Goal: Task Accomplishment & Management: Manage account settings

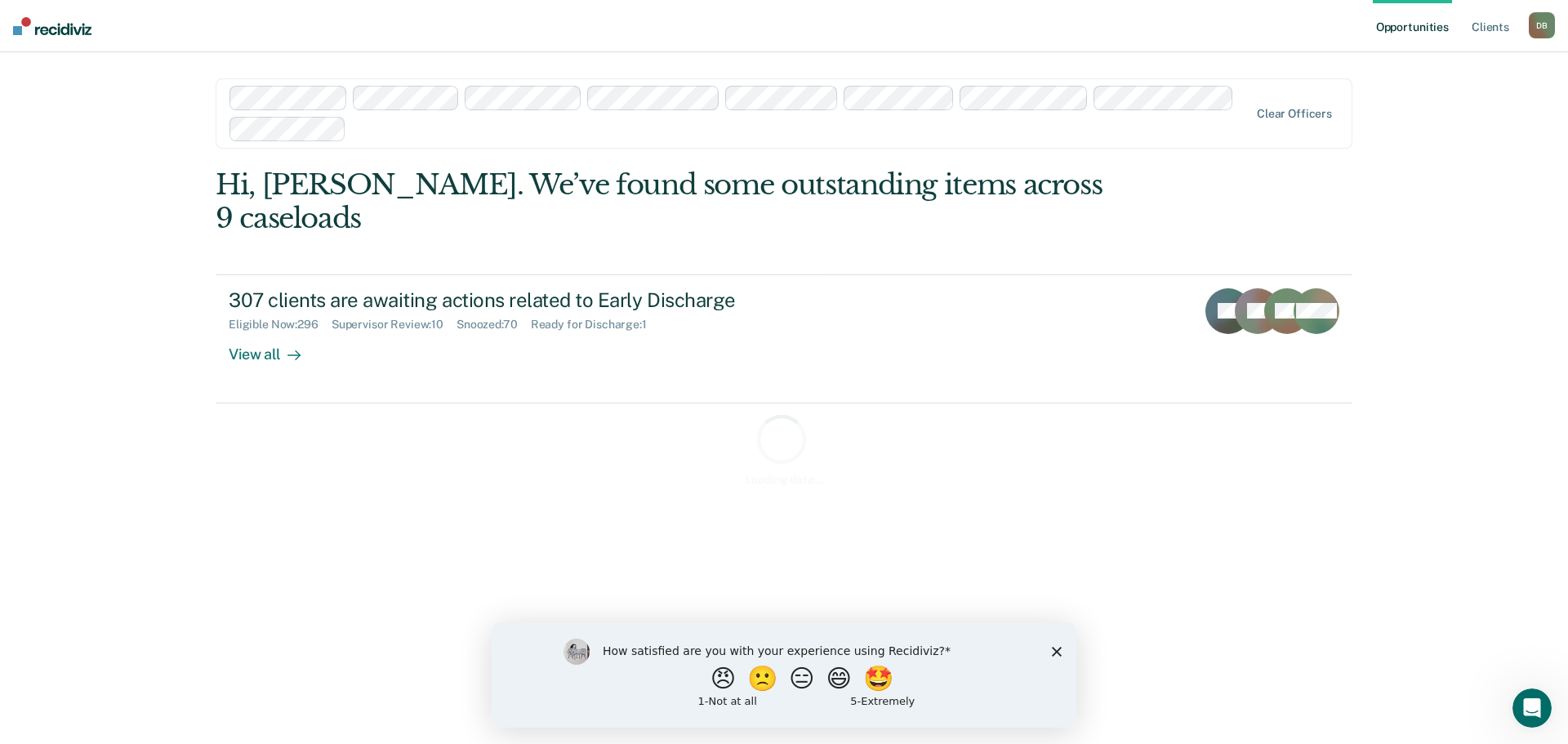
click at [1054, 649] on icon "Close survey" at bounding box center [1057, 650] width 10 height 10
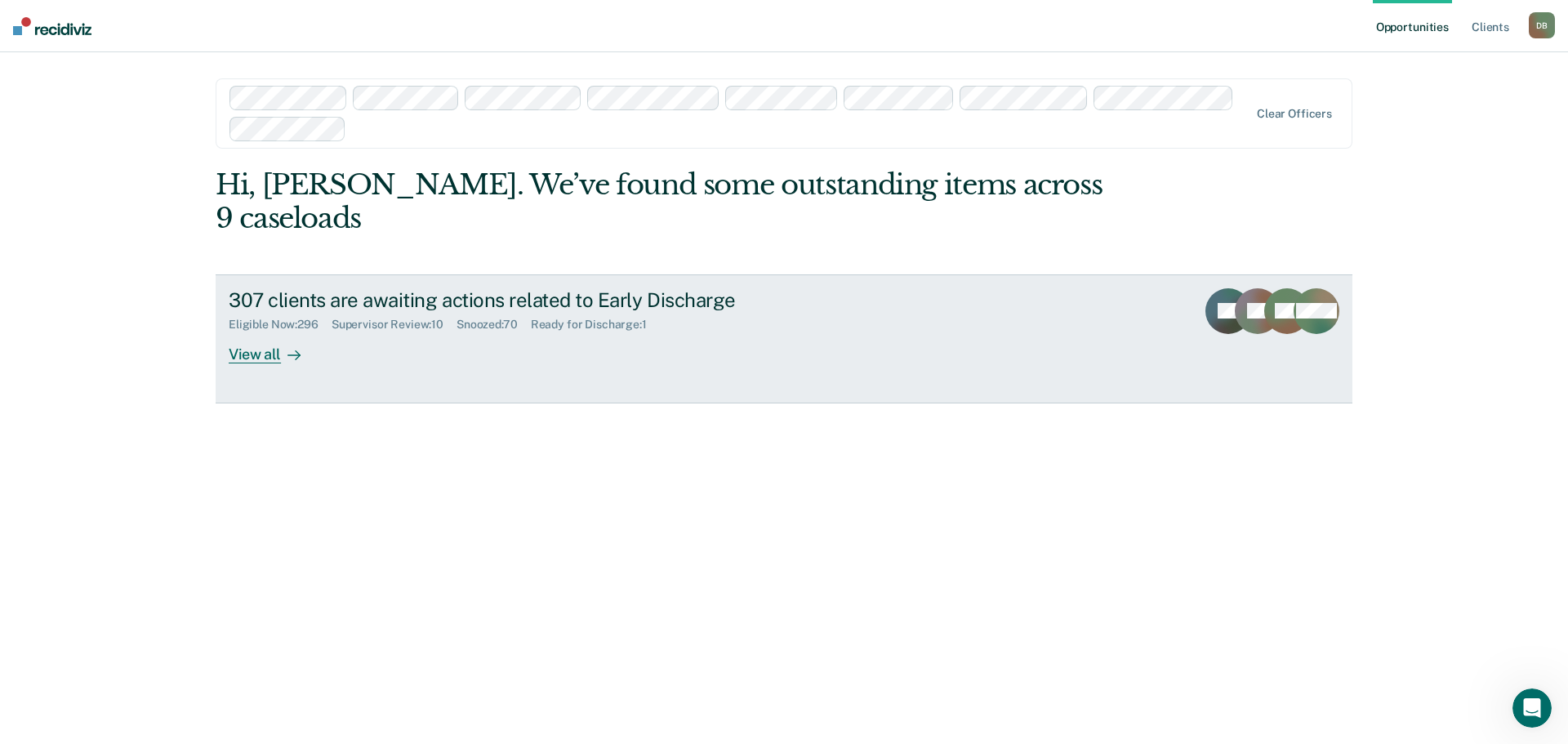
click at [272, 331] on div "View all" at bounding box center [274, 347] width 92 height 32
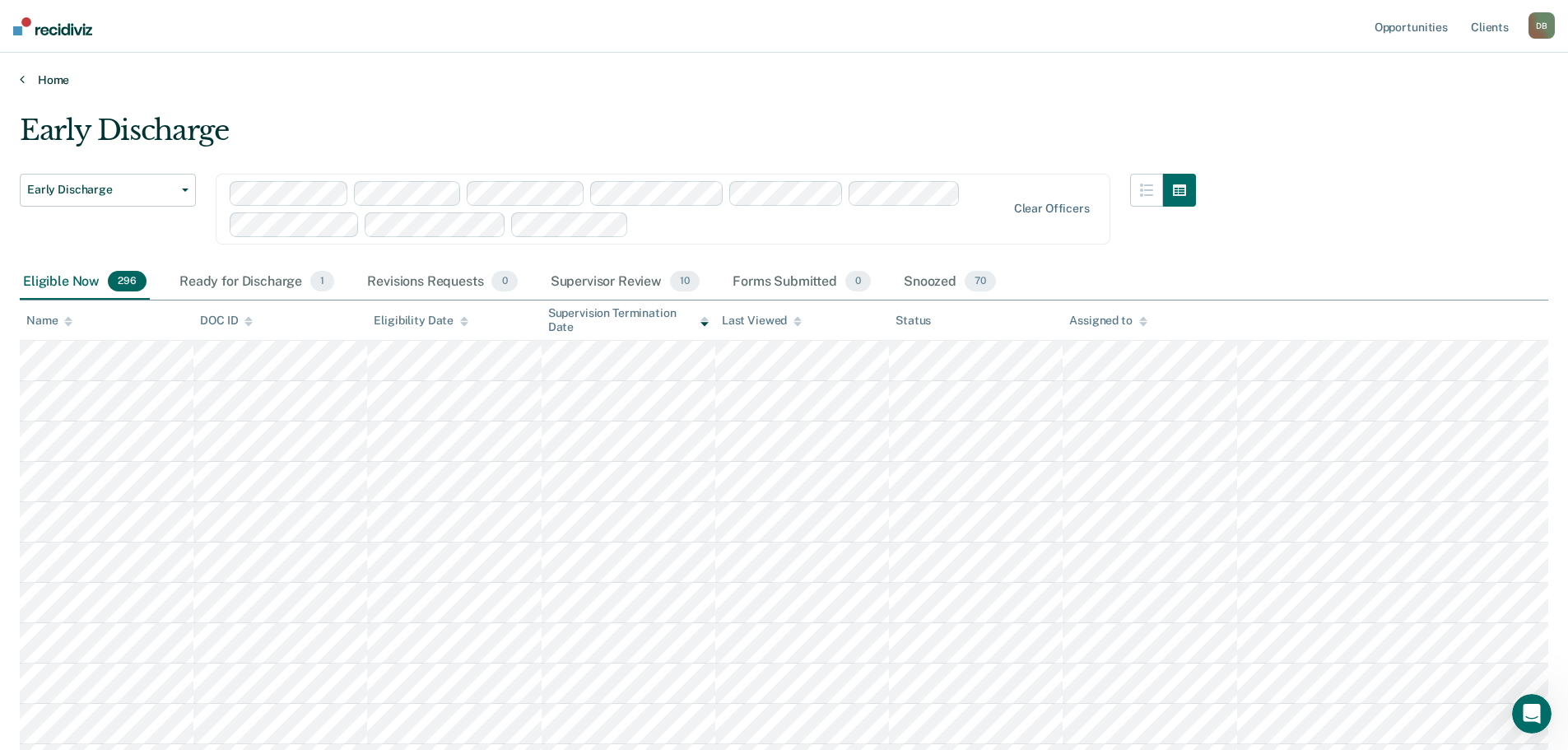
click at [44, 78] on link "Home" at bounding box center [784, 79] width 1528 height 15
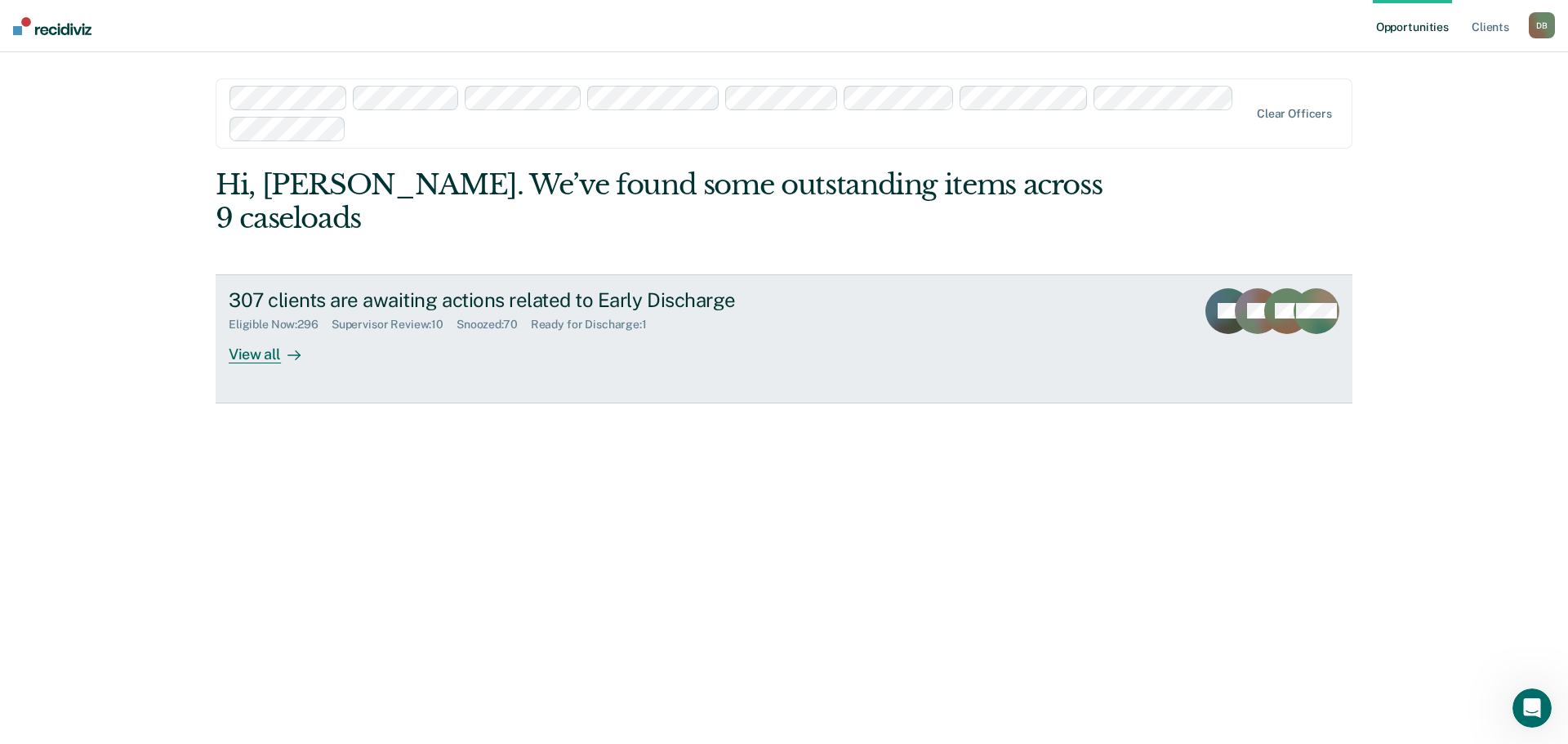
click at [416, 317] on div "Supervisor Review : 10" at bounding box center [393, 324] width 125 height 14
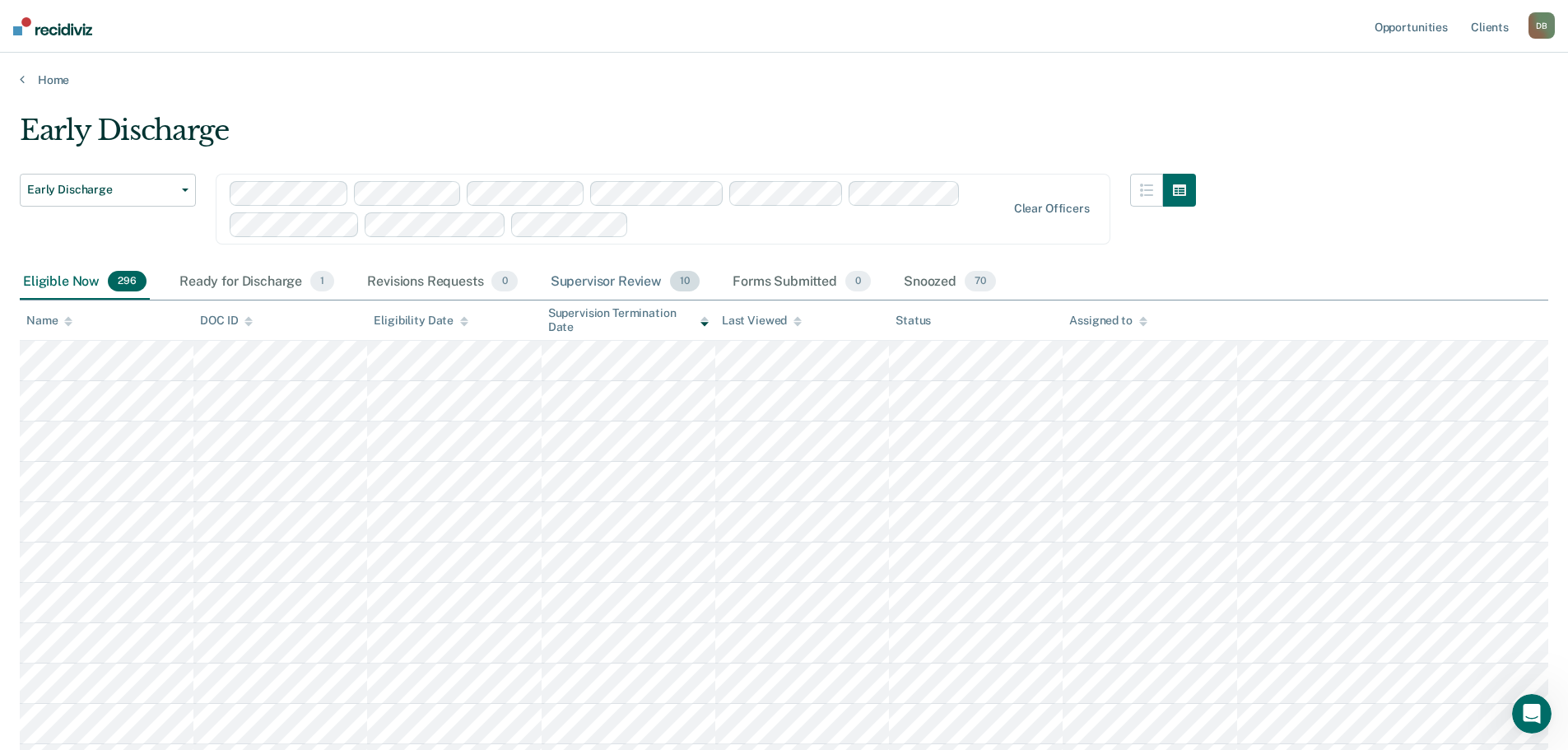
click at [612, 281] on div "Supervisor Review 10" at bounding box center [625, 282] width 156 height 36
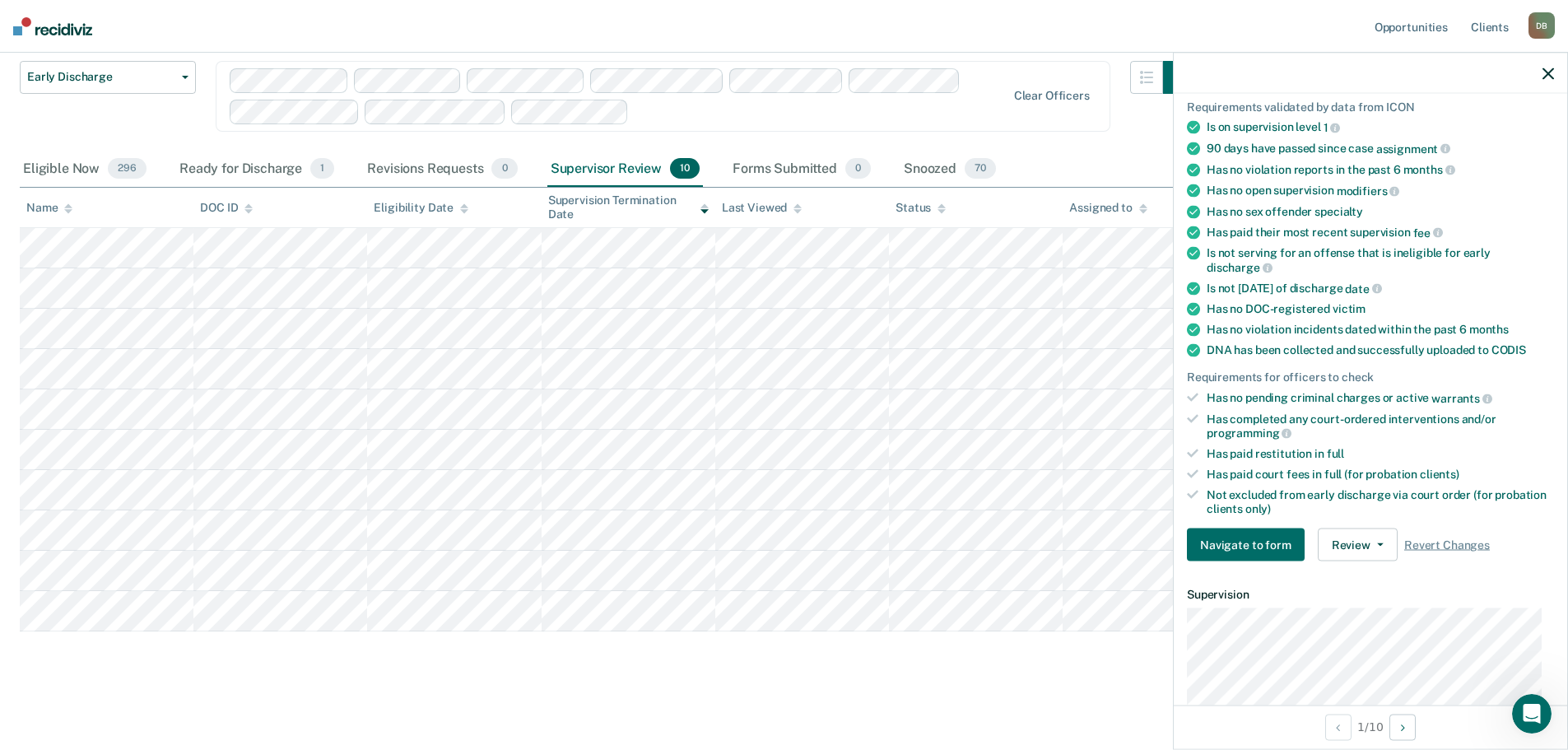
scroll to position [61, 0]
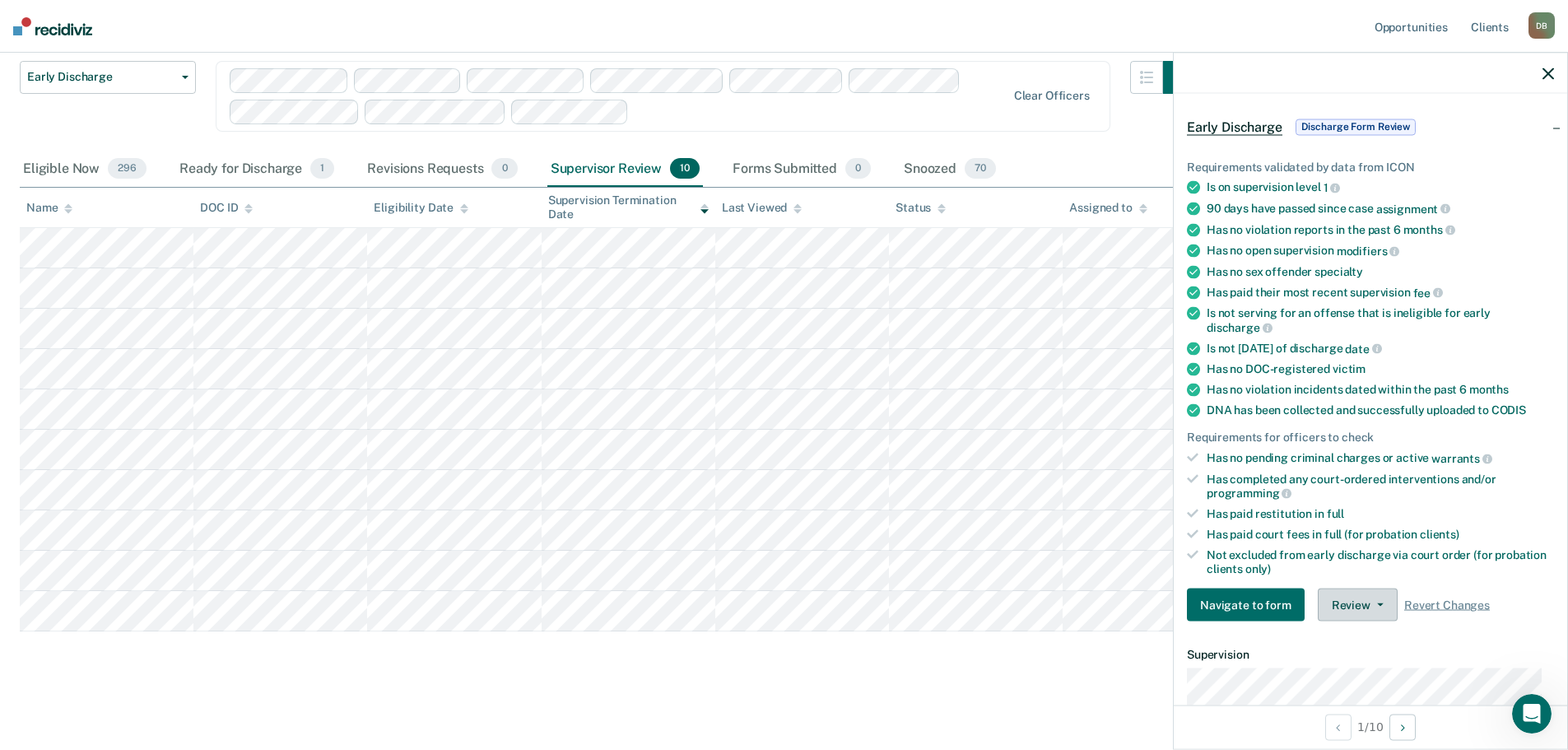
click at [1377, 603] on icon "button" at bounding box center [1380, 604] width 7 height 3
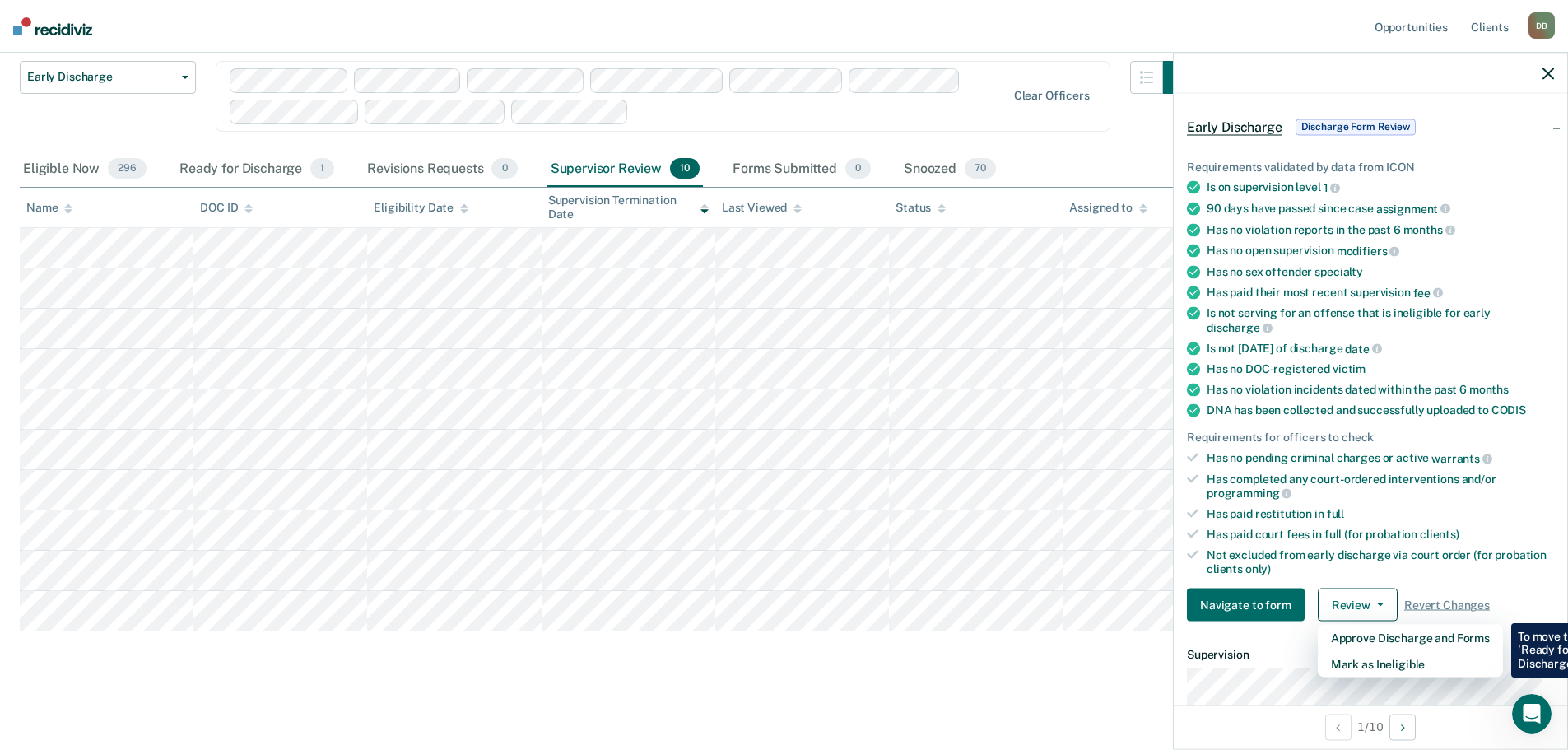
click at [1389, 516] on div "Has paid restitution in full" at bounding box center [1380, 514] width 348 height 14
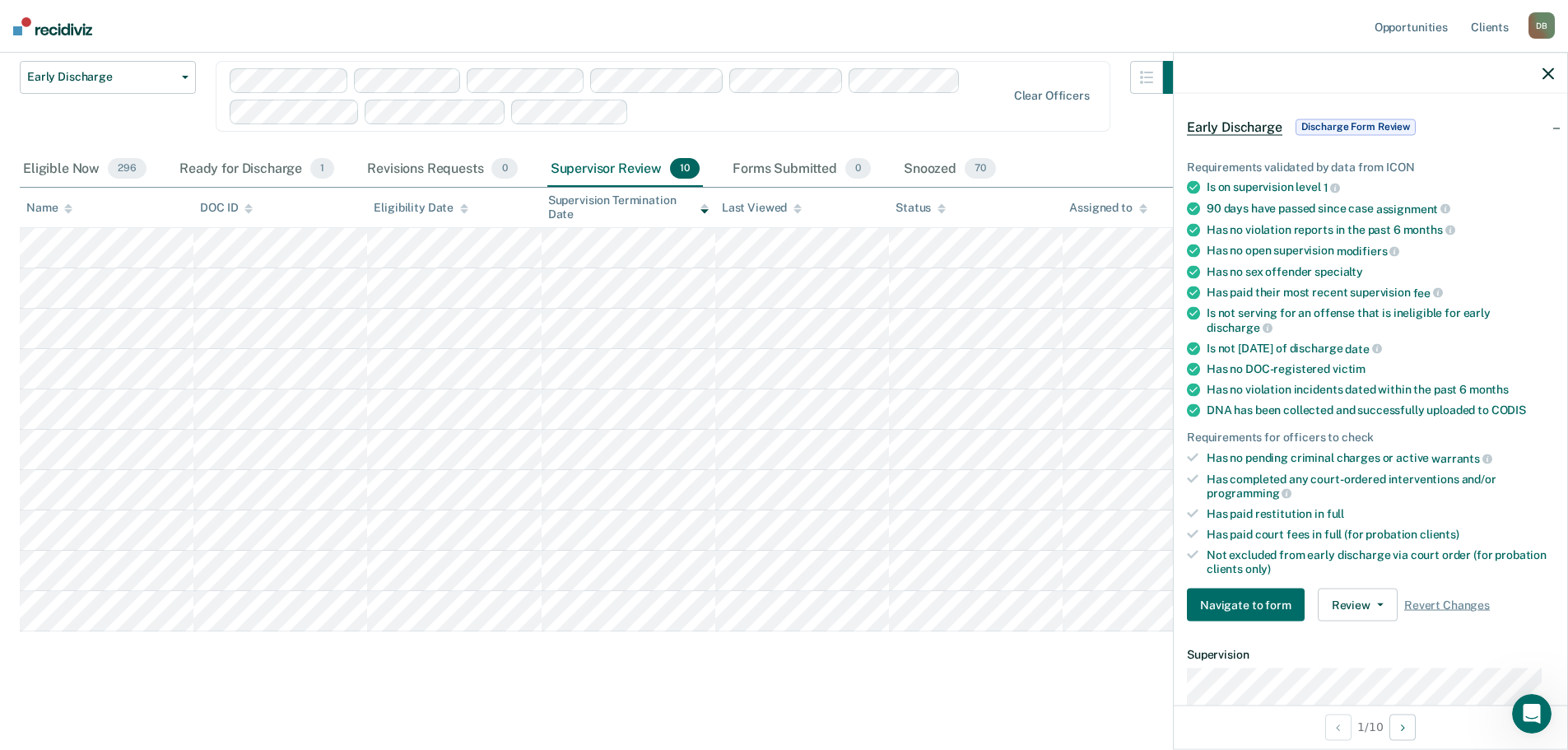
click at [1551, 72] on icon "button" at bounding box center [1548, 74] width 12 height 12
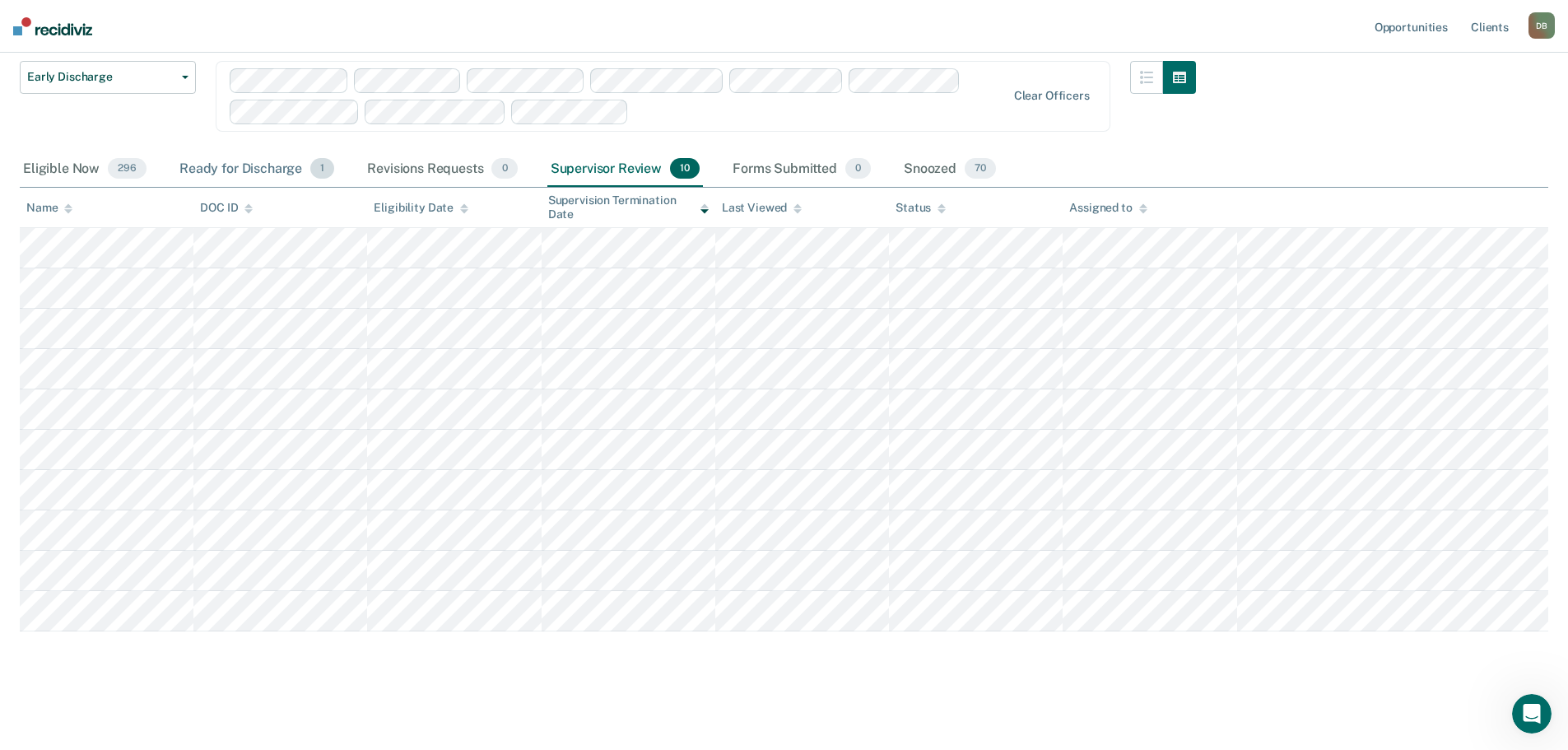
click at [248, 173] on div "Ready for Discharge 1" at bounding box center [256, 169] width 161 height 36
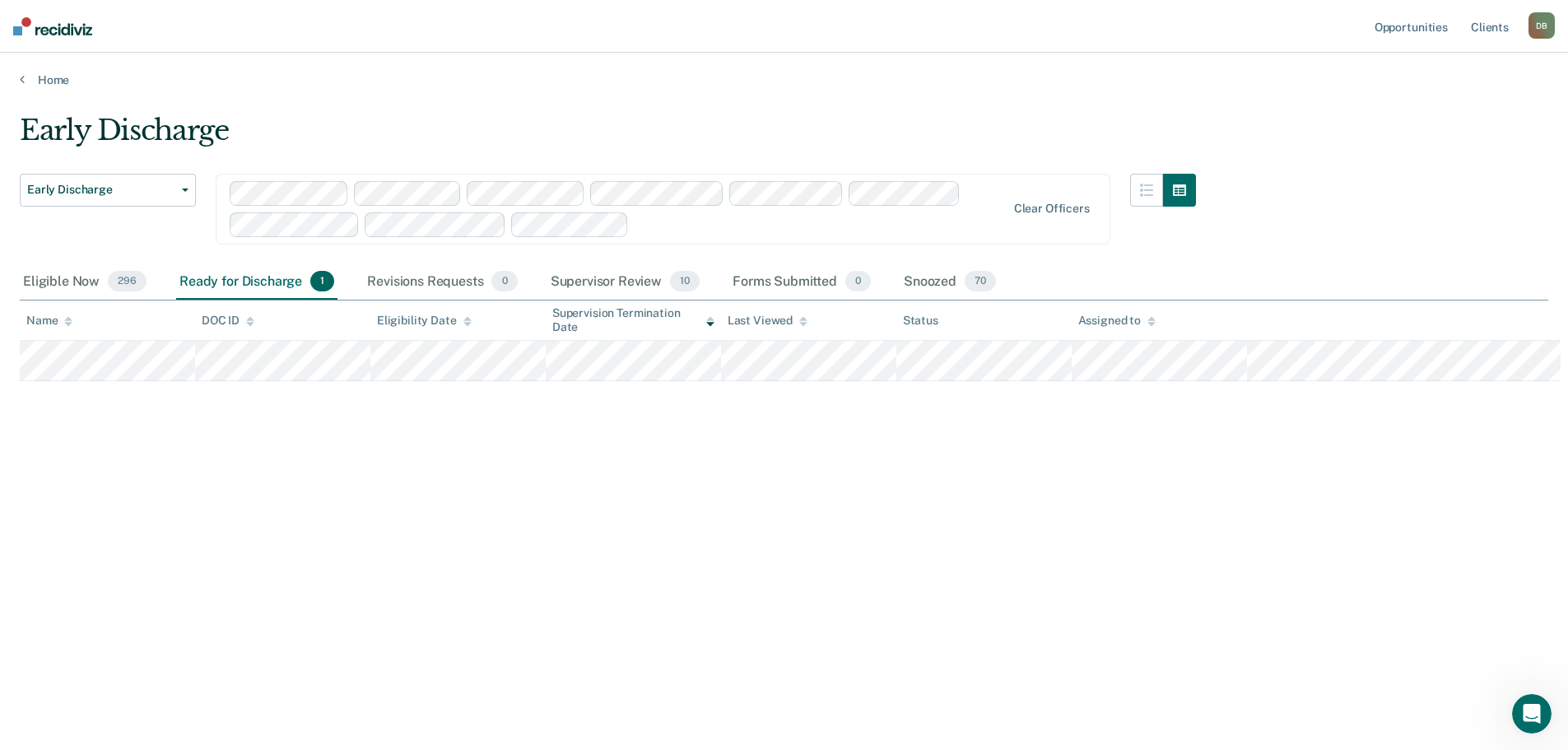
scroll to position [0, 0]
click at [621, 279] on div "Supervisor Review 10" at bounding box center [625, 282] width 156 height 36
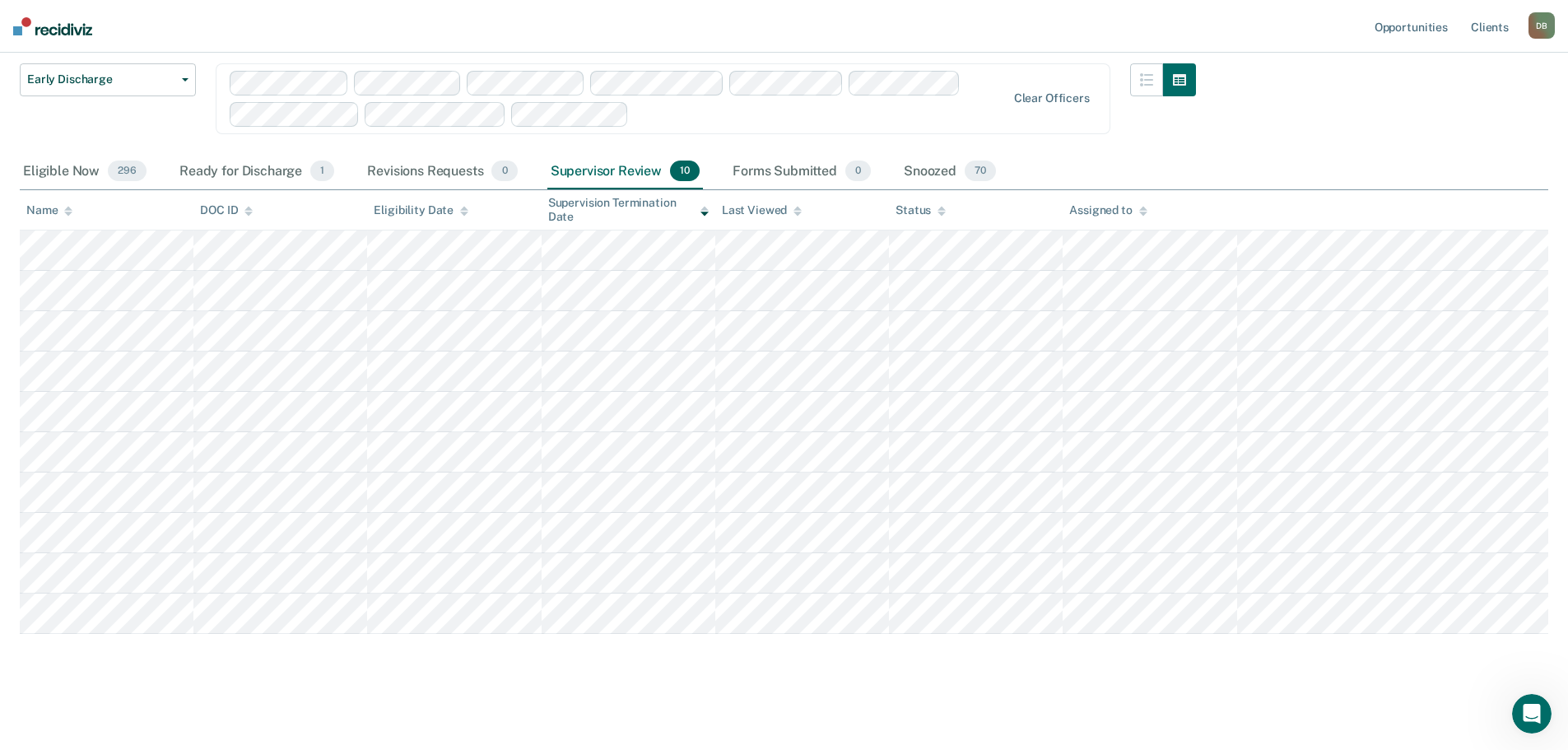
scroll to position [112, 0]
click at [924, 167] on div "Snoozed 70" at bounding box center [949, 169] width 98 height 36
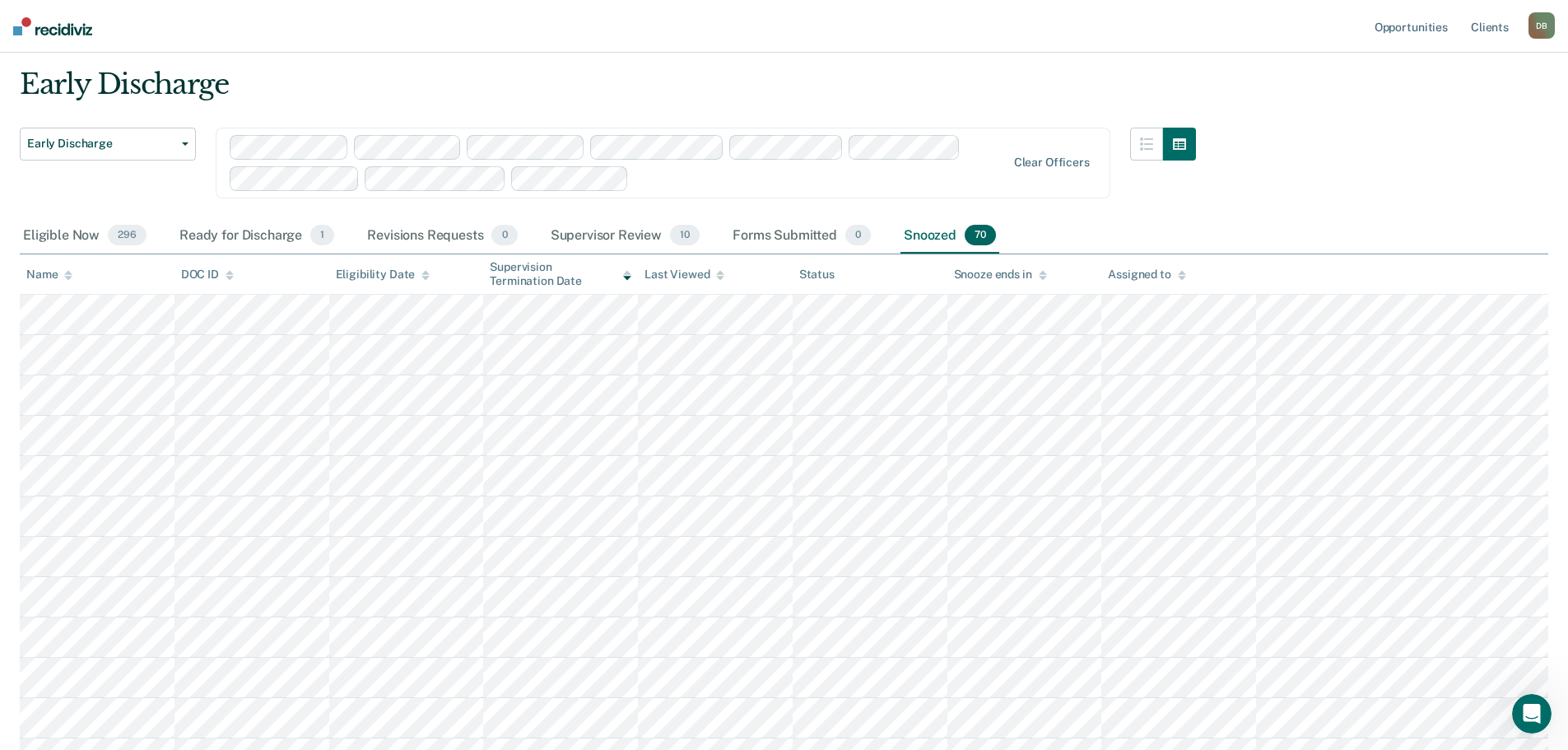
scroll to position [0, 0]
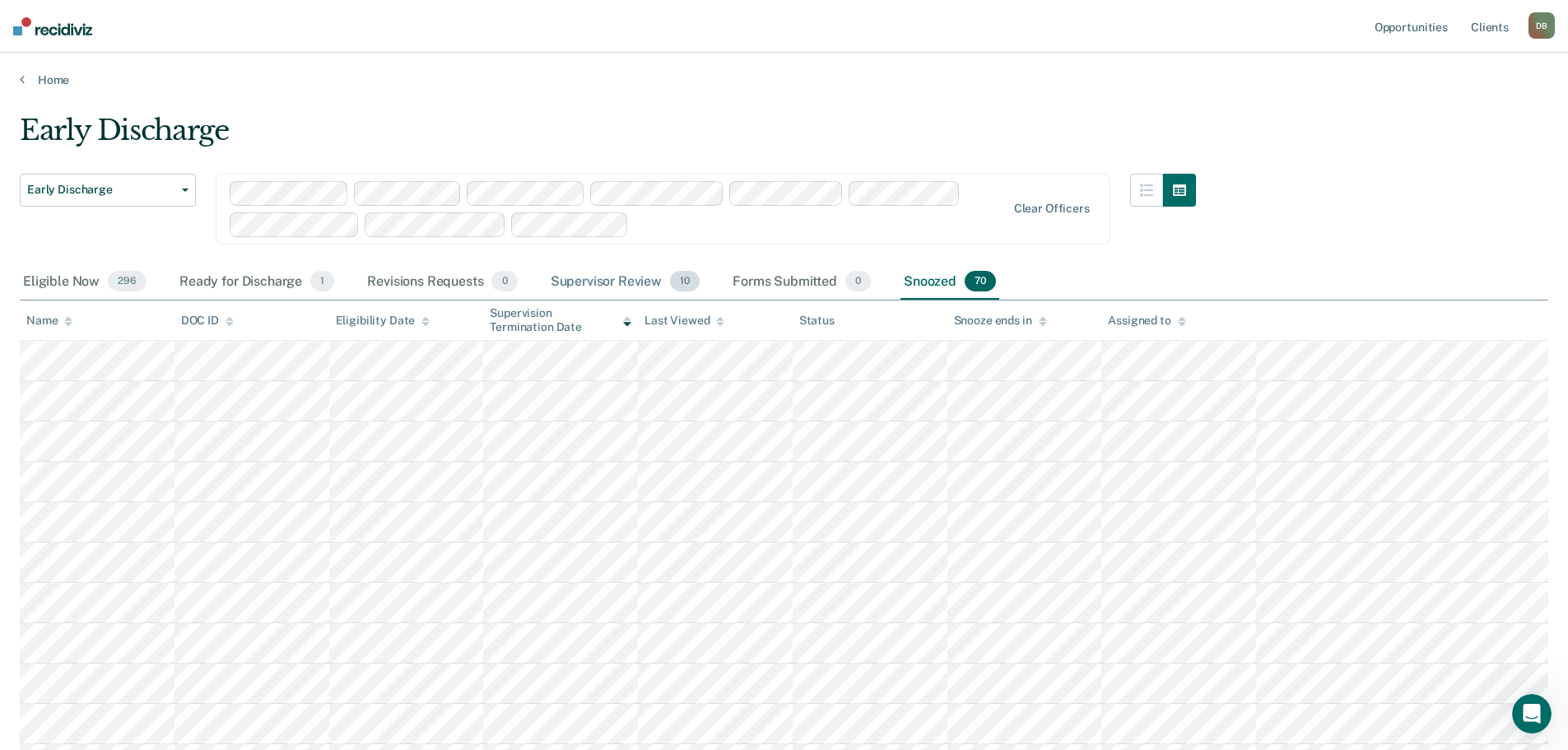
click at [597, 289] on div "Supervisor Review 10" at bounding box center [625, 282] width 156 height 36
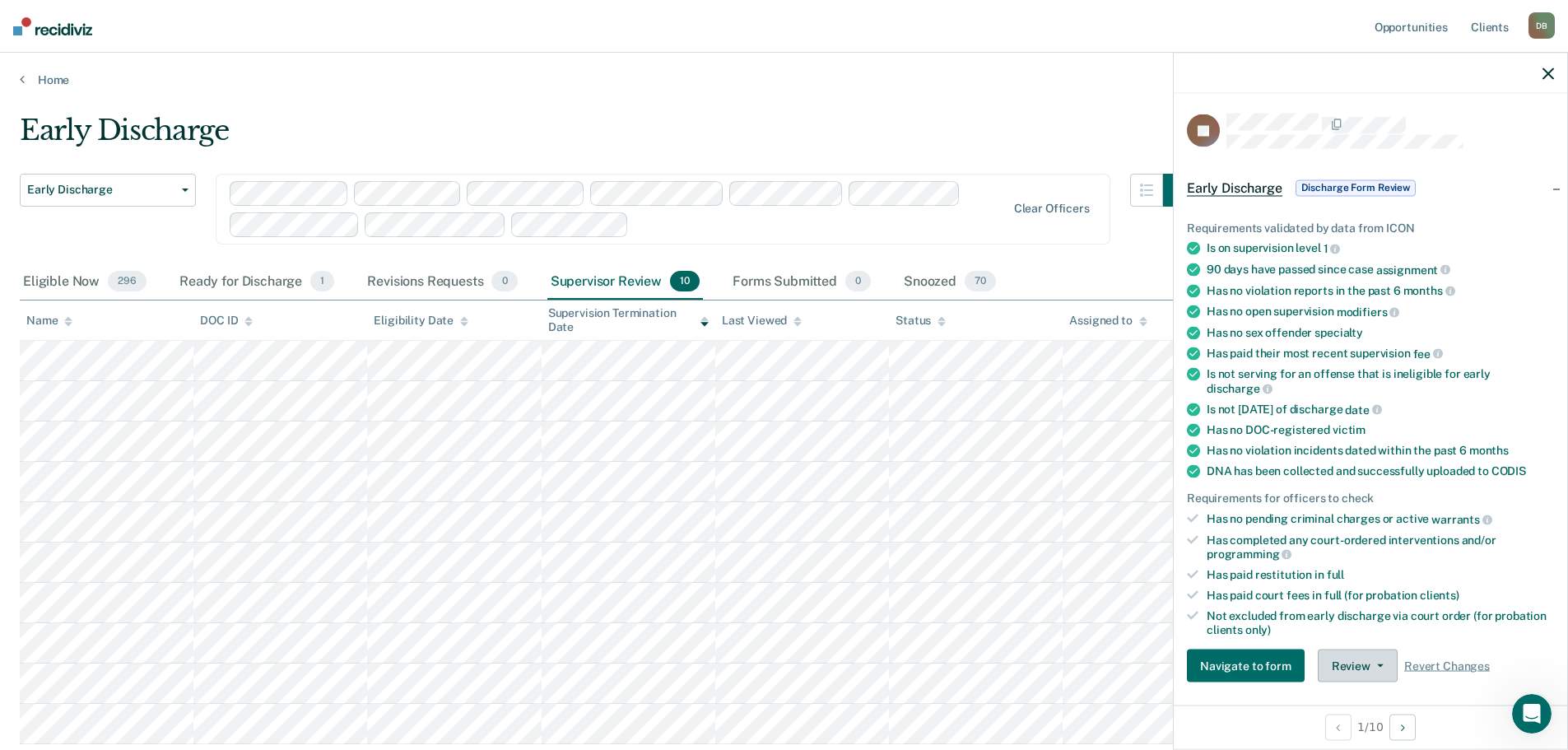
click at [1367, 666] on button "Review" at bounding box center [1357, 666] width 79 height 33
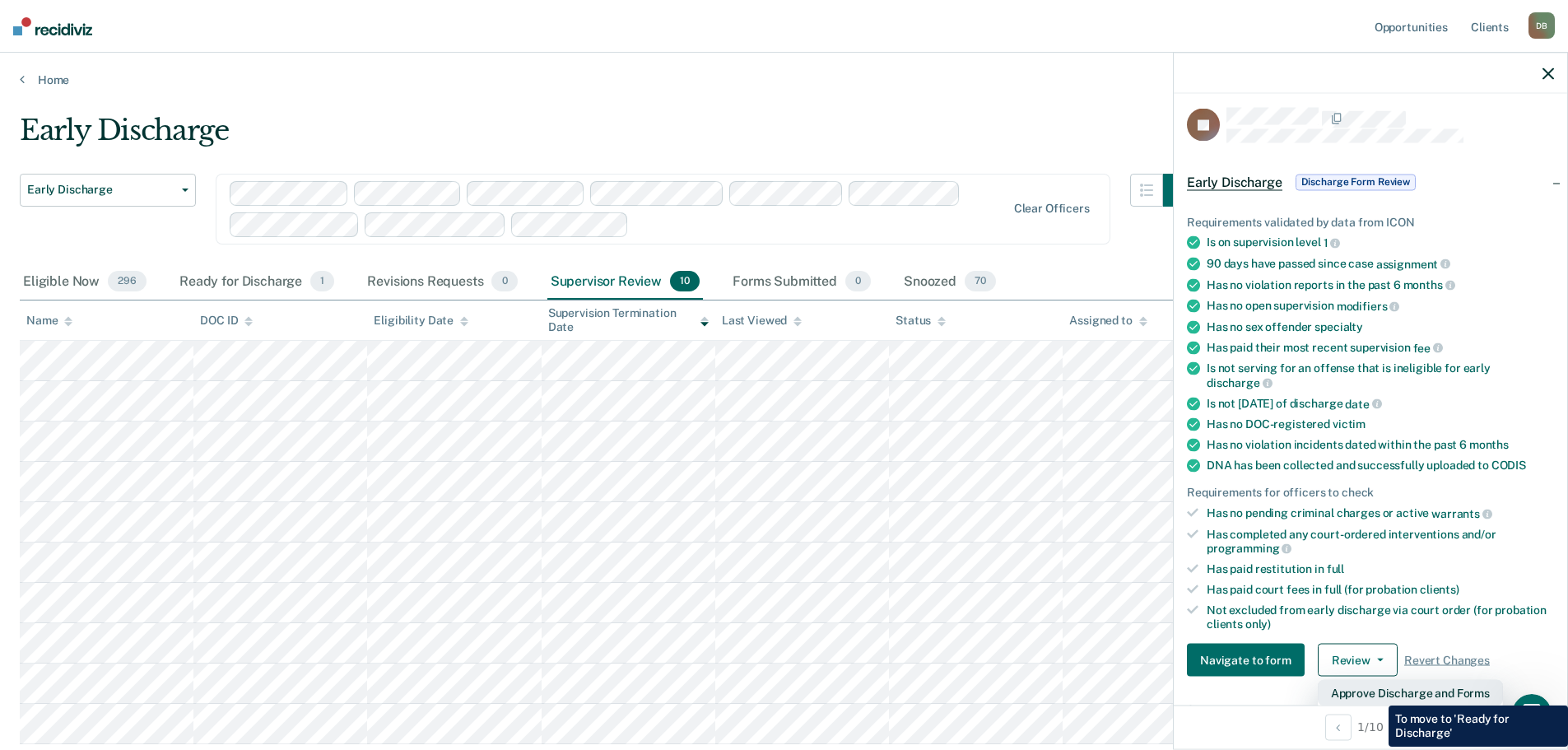
click at [1376, 693] on button "Approve Discharge and Forms" at bounding box center [1410, 692] width 185 height 27
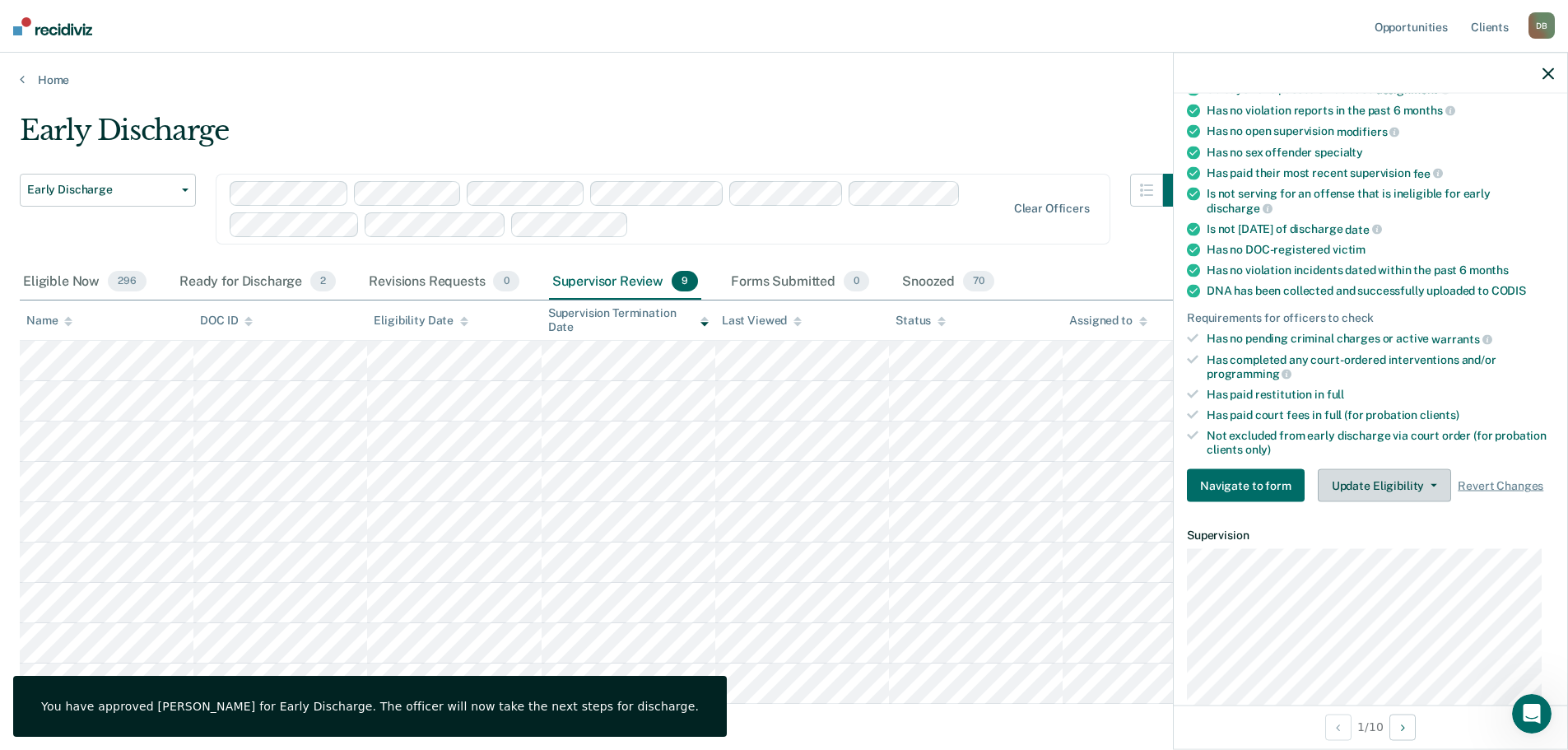
scroll to position [0, 0]
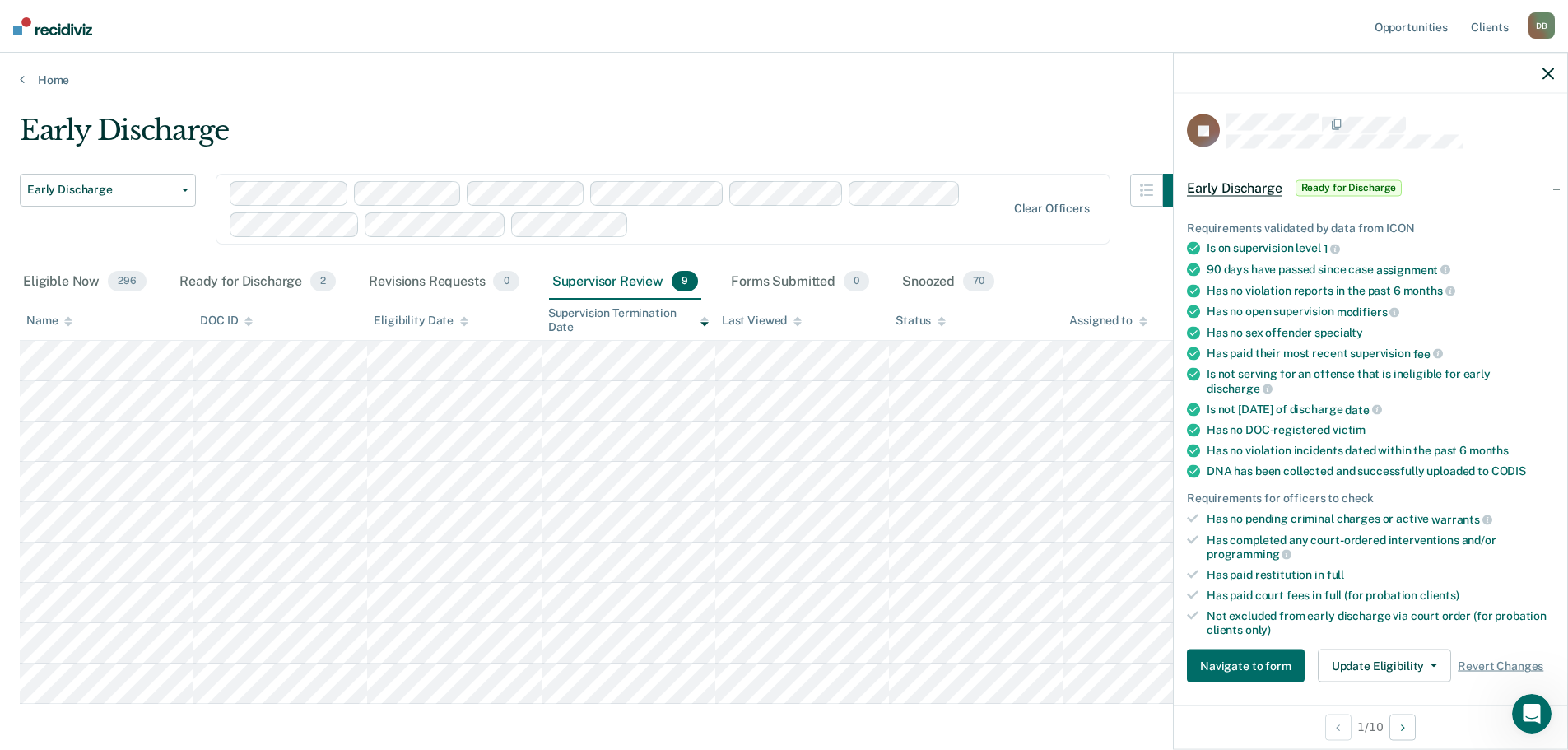
click at [1547, 73] on icon "button" at bounding box center [1548, 74] width 12 height 12
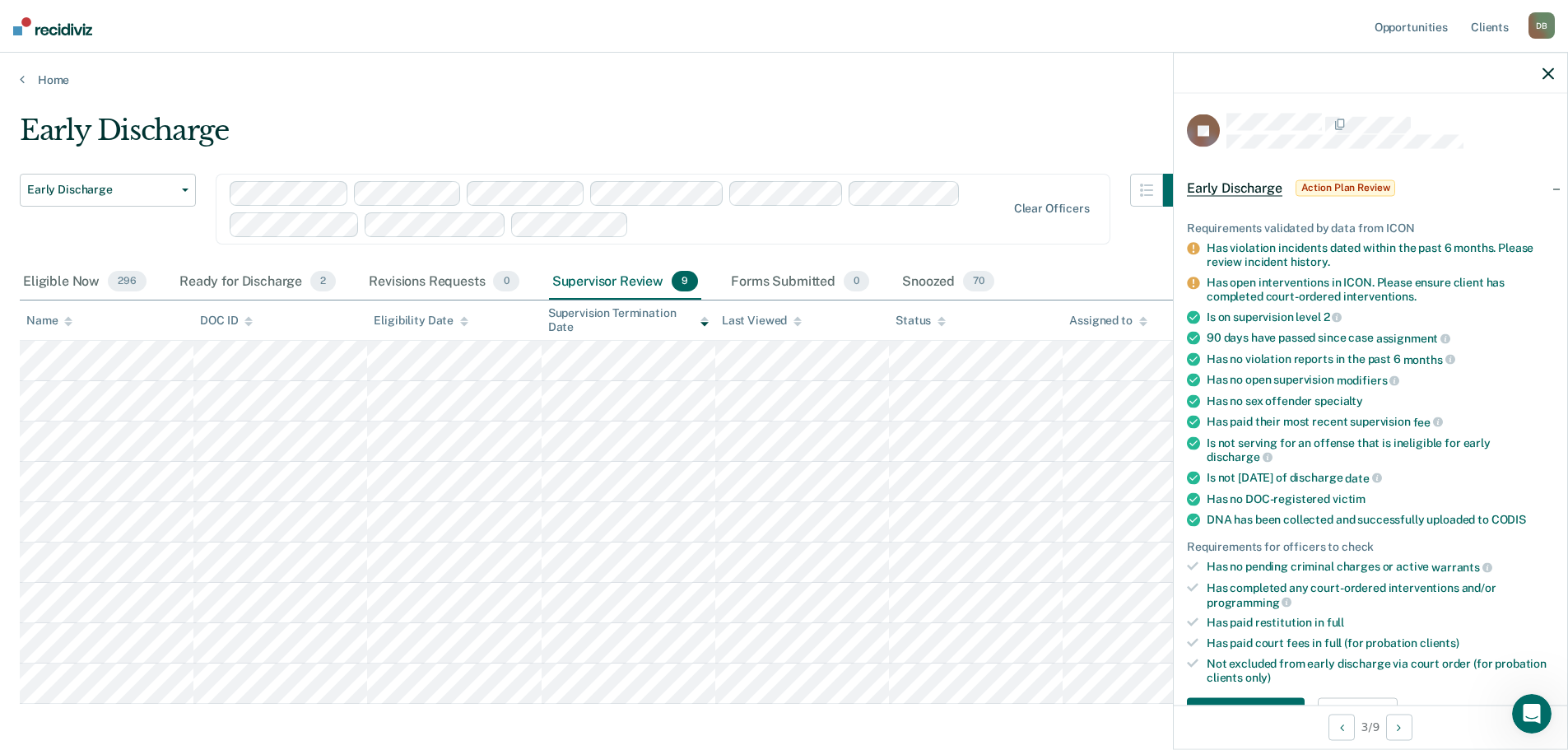
click at [1554, 74] on div at bounding box center [1370, 73] width 393 height 41
click at [1550, 72] on icon "button" at bounding box center [1548, 74] width 12 height 12
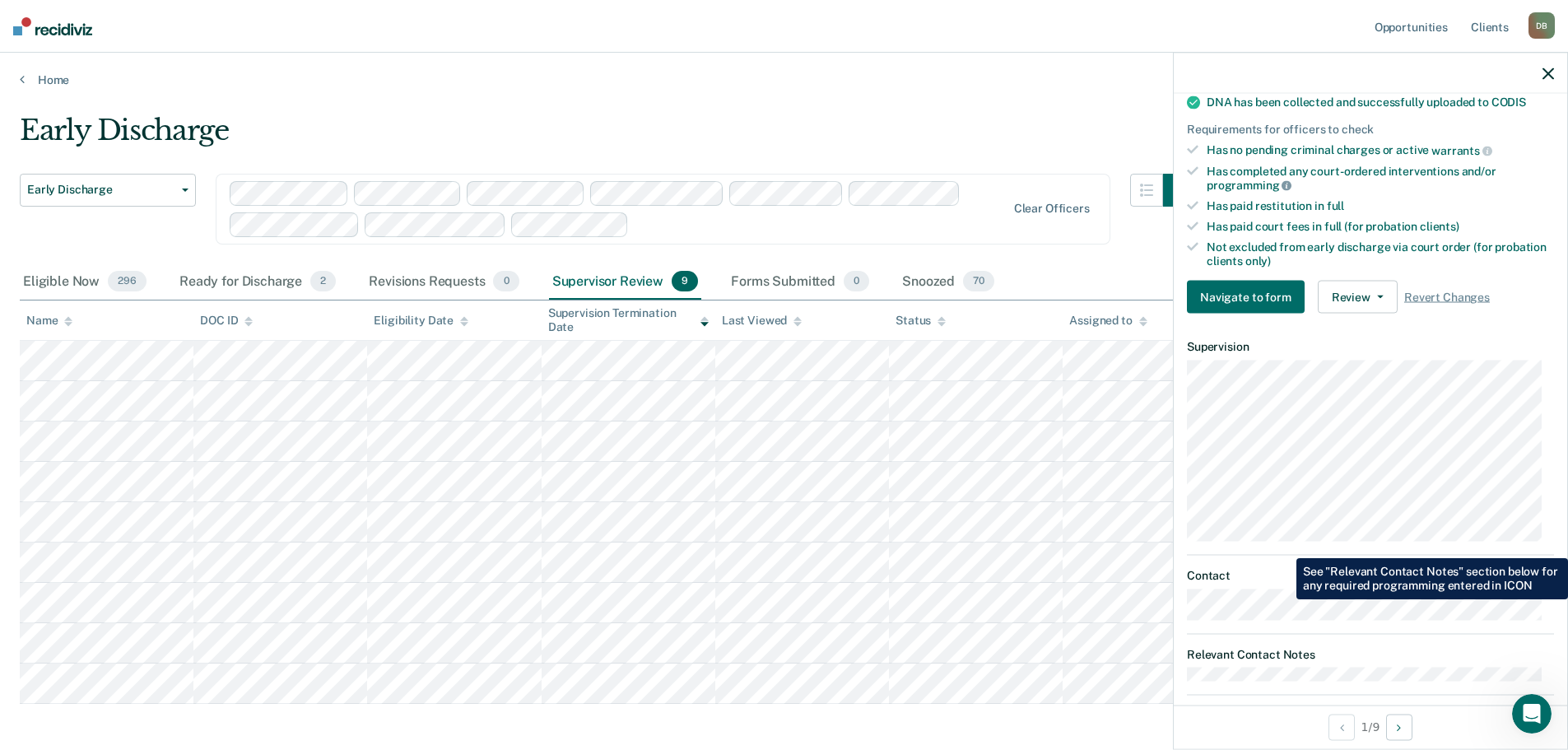
scroll to position [390, 0]
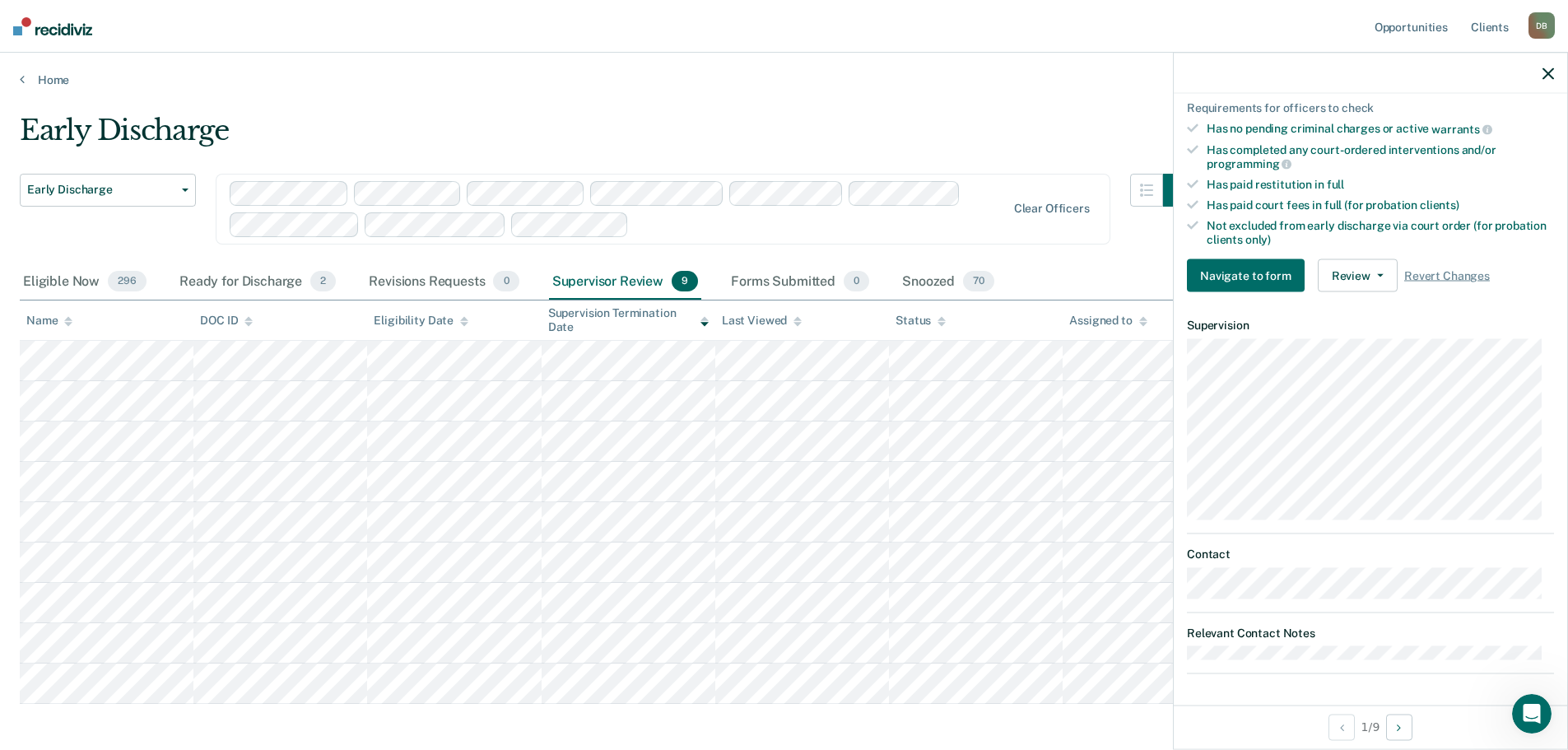
click at [1549, 71] on icon "button" at bounding box center [1548, 74] width 12 height 12
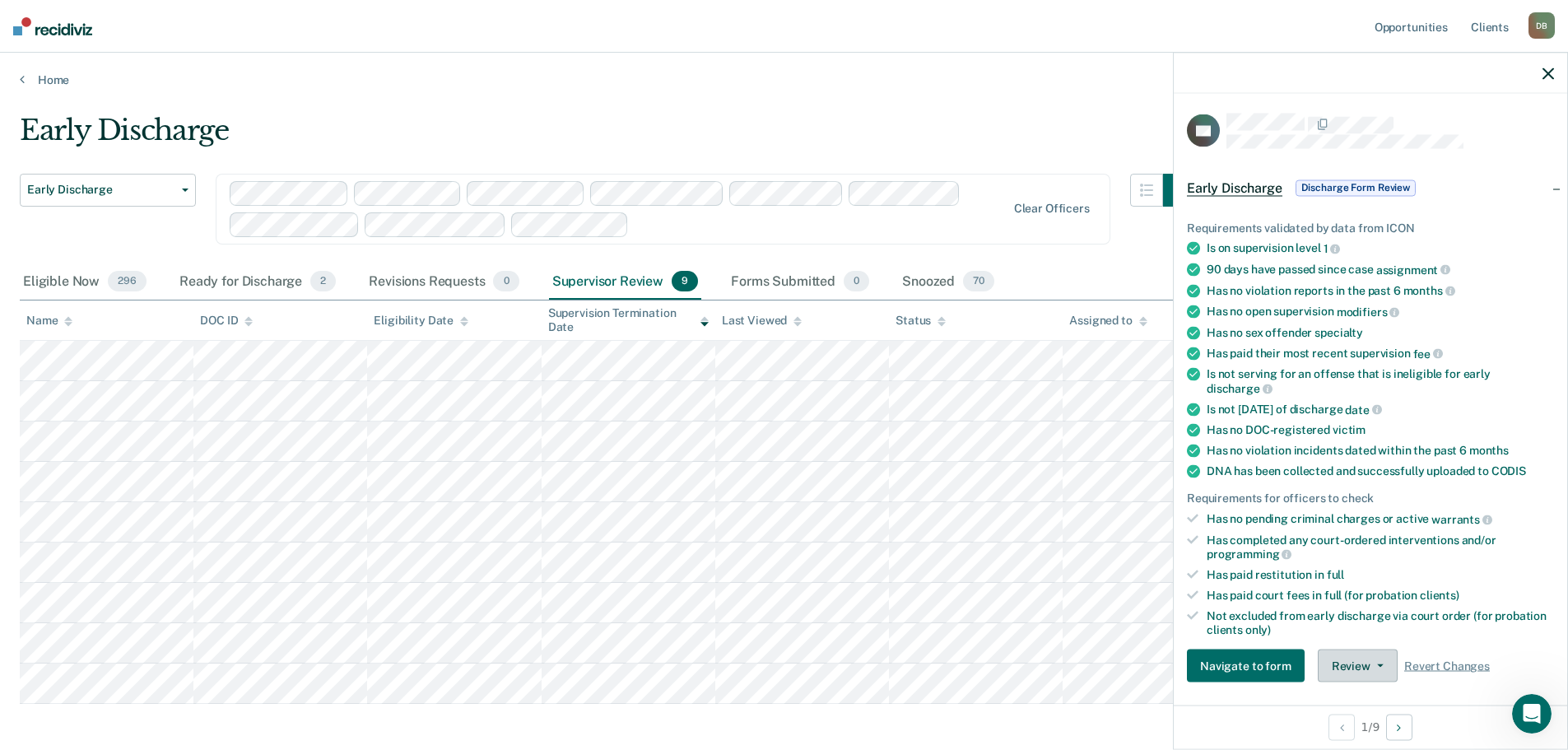
click at [1365, 656] on button "Review" at bounding box center [1357, 666] width 79 height 33
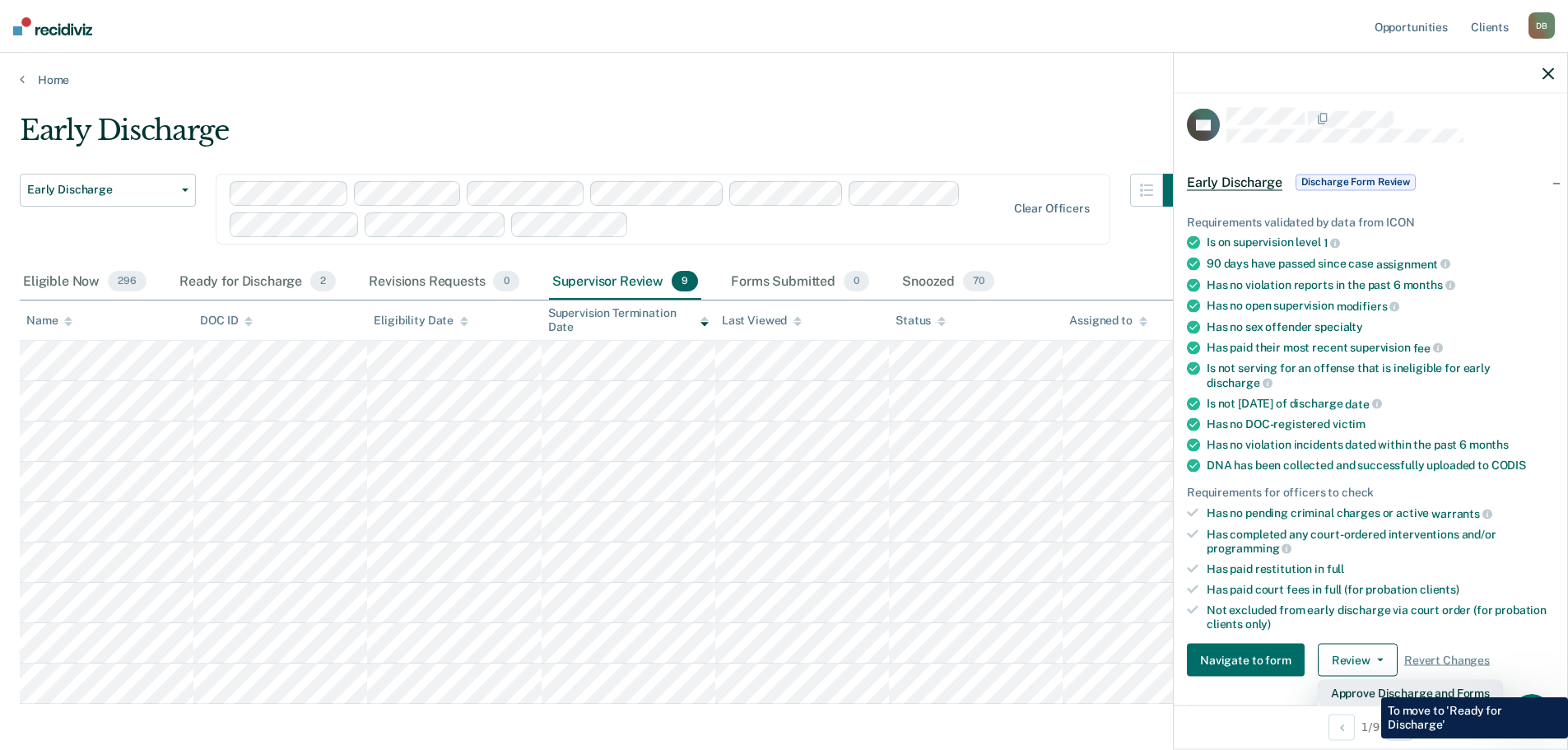
click at [1368, 684] on button "Approve Discharge and Forms" at bounding box center [1410, 692] width 185 height 27
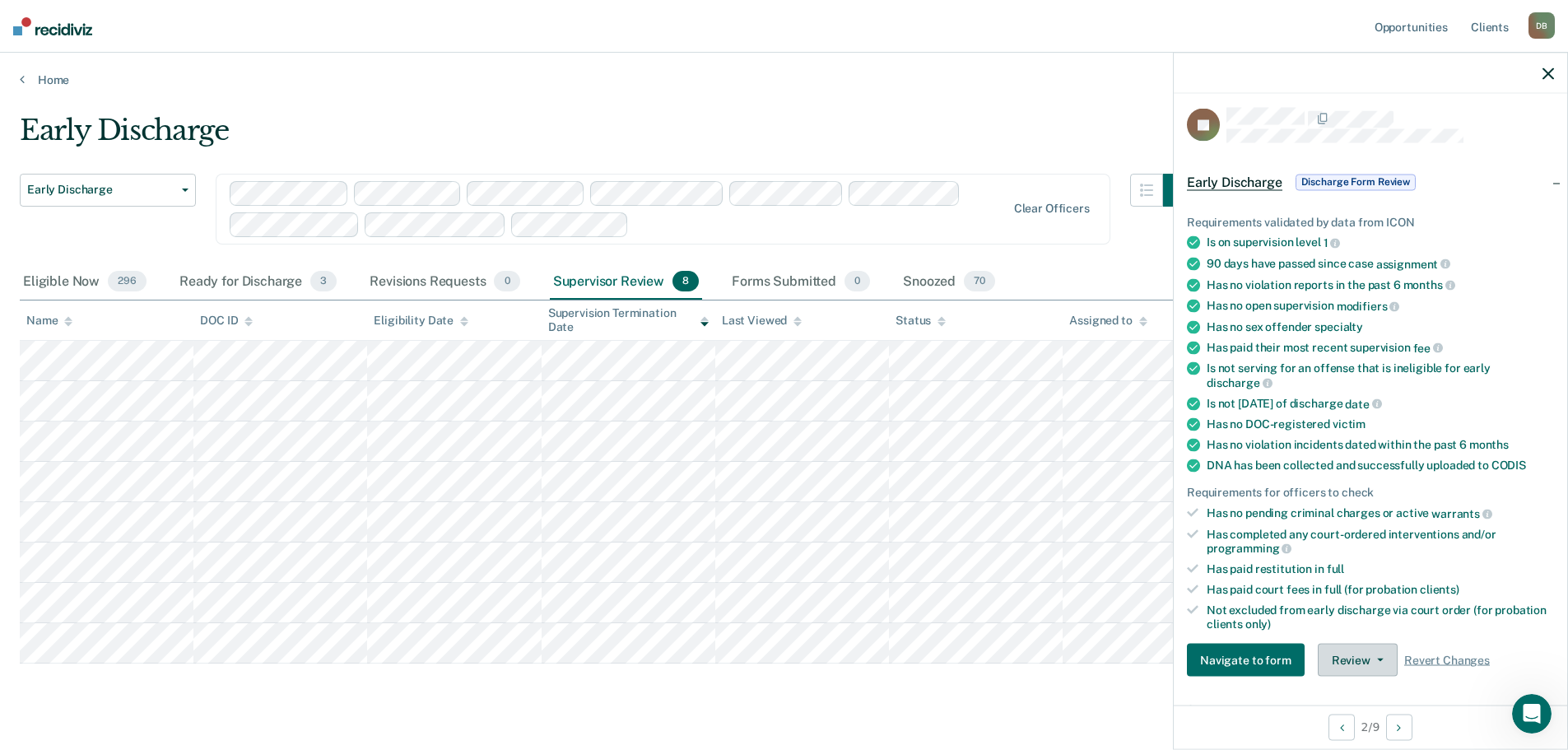
click at [1356, 665] on button "Review" at bounding box center [1357, 660] width 79 height 33
click at [1385, 689] on button "Approve Discharge and Forms" at bounding box center [1410, 692] width 185 height 27
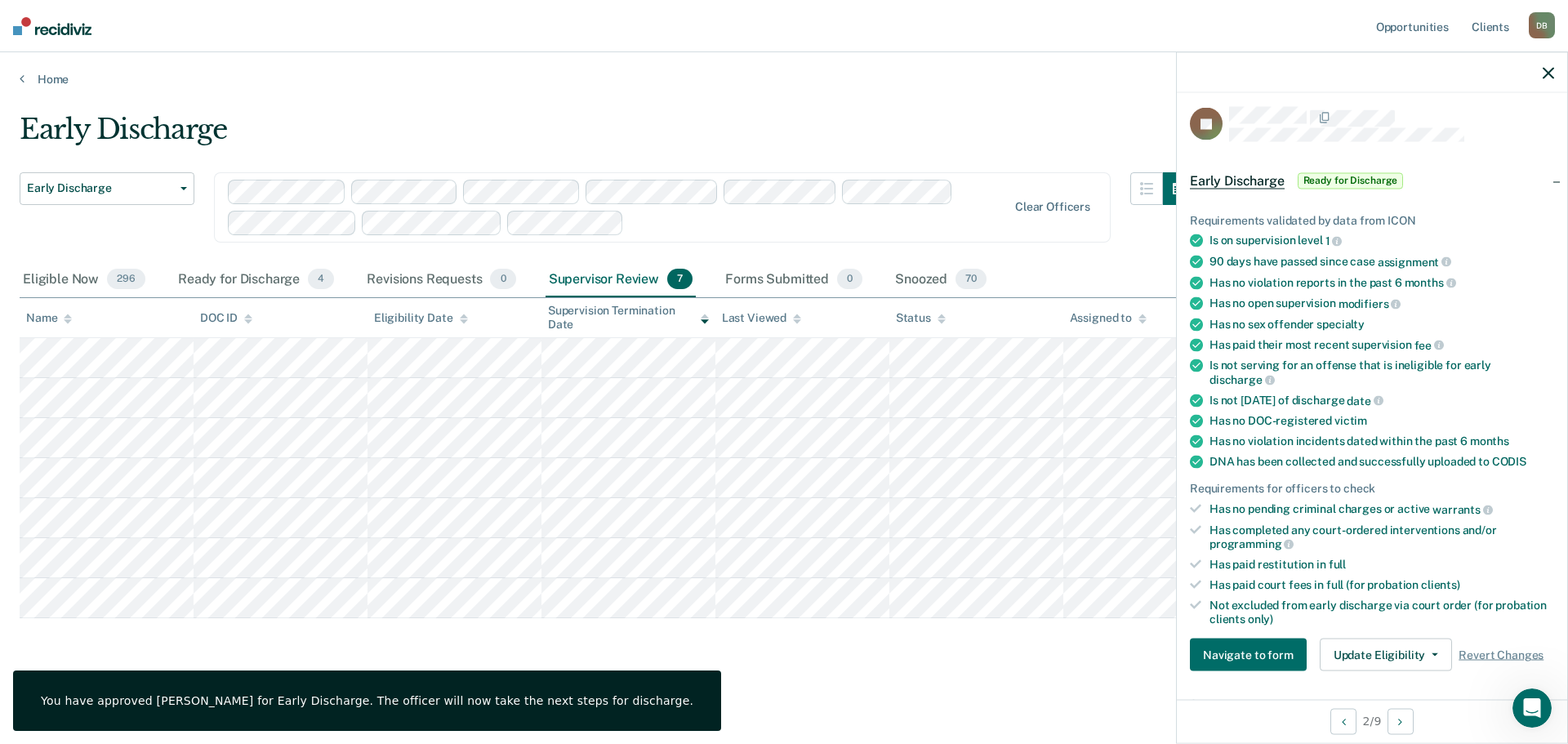
click at [1544, 76] on icon "button" at bounding box center [1548, 73] width 12 height 12
